Goal: Transaction & Acquisition: Purchase product/service

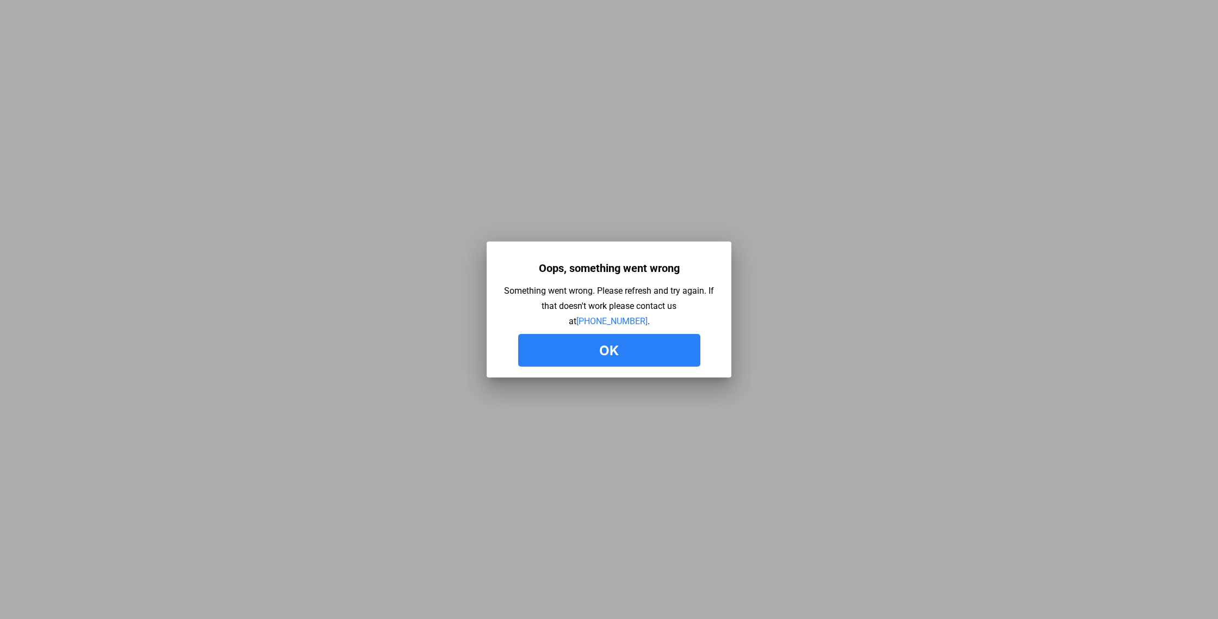
click at [611, 347] on button "Ok" at bounding box center [609, 350] width 182 height 33
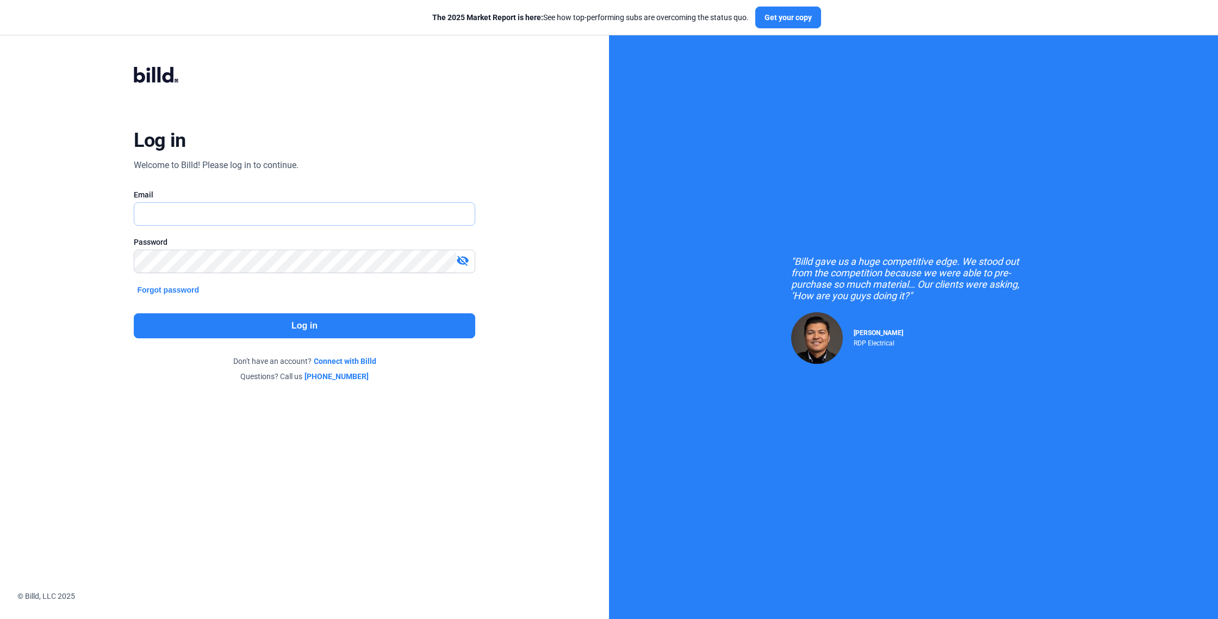
click at [257, 214] on input "text" at bounding box center [298, 214] width 328 height 22
type input "craig@go64solar.com"
click at [261, 325] on button "Log in" at bounding box center [304, 325] width 341 height 25
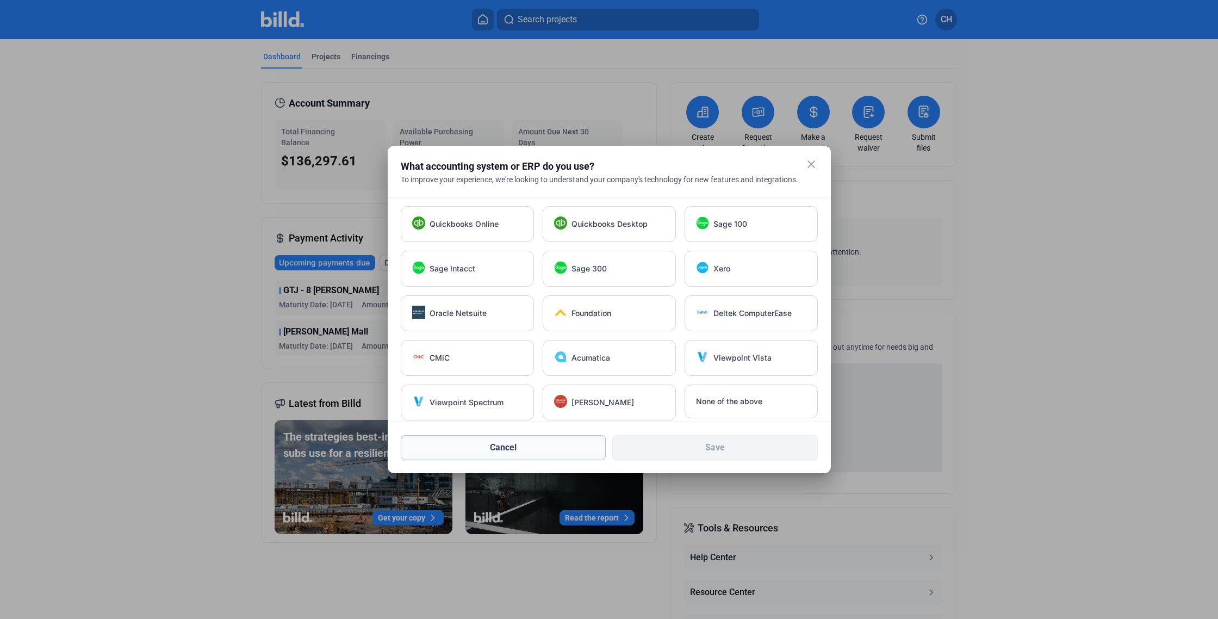
click at [564, 446] on button "Cancel" at bounding box center [504, 447] width 206 height 25
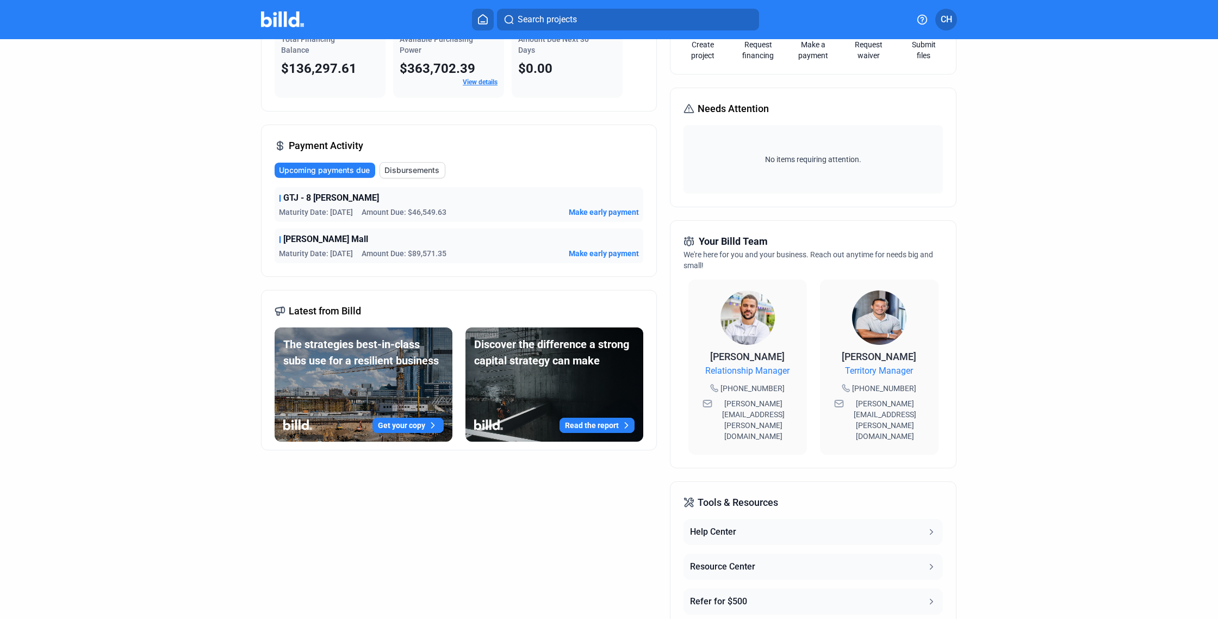
scroll to position [47, 0]
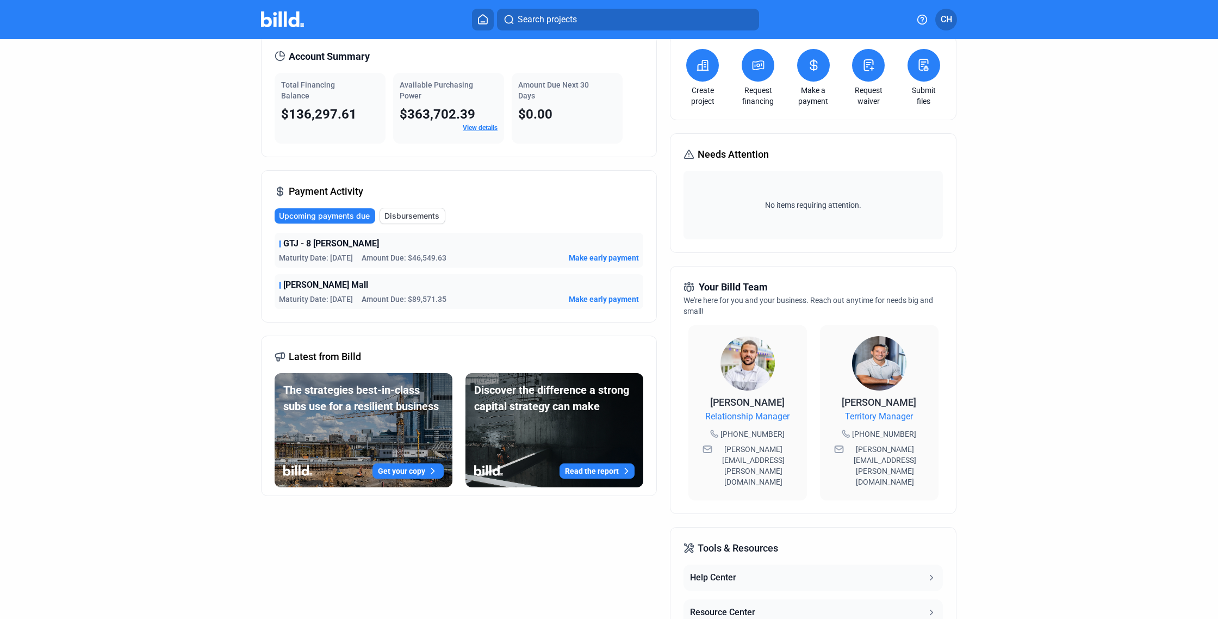
click at [360, 243] on div "GTJ - 8 Slater" at bounding box center [459, 243] width 360 height 13
click at [594, 255] on span "Make early payment" at bounding box center [604, 257] width 70 height 11
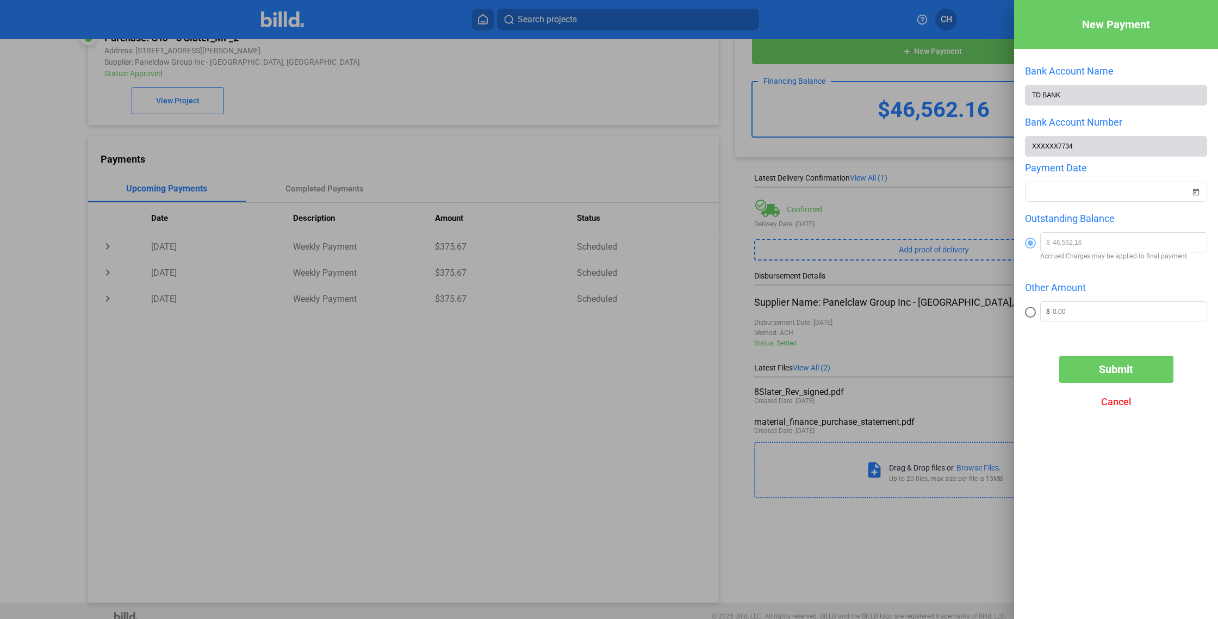
click at [38, 335] on div at bounding box center [609, 309] width 1218 height 619
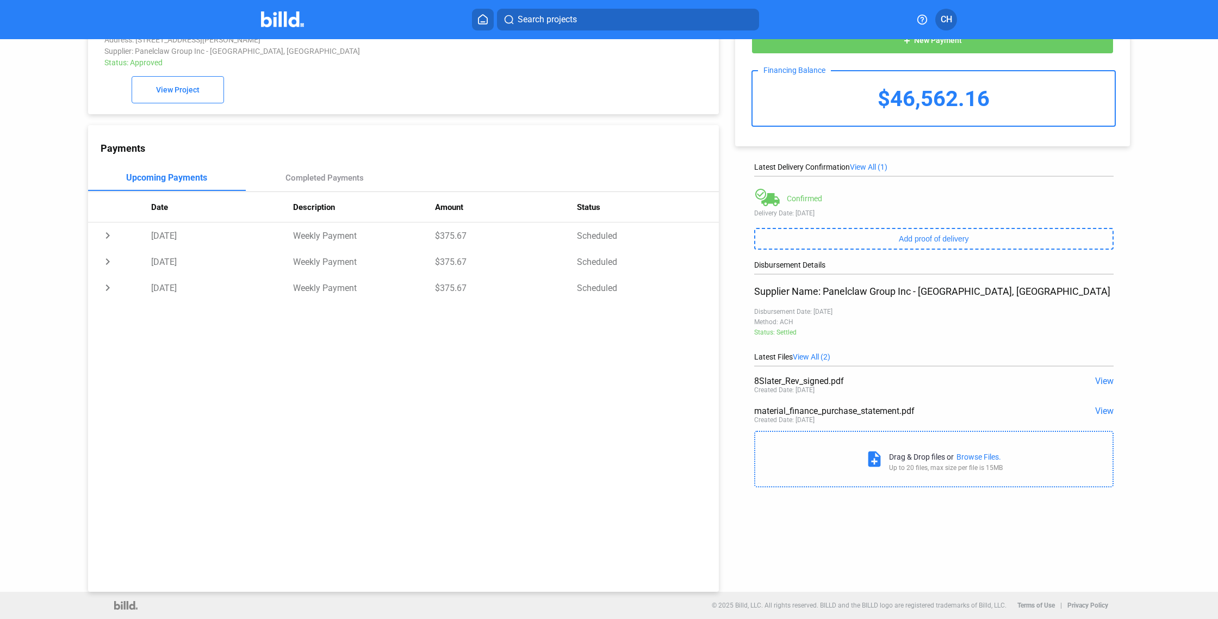
scroll to position [40, 0]
